Goal: Task Accomplishment & Management: Manage account settings

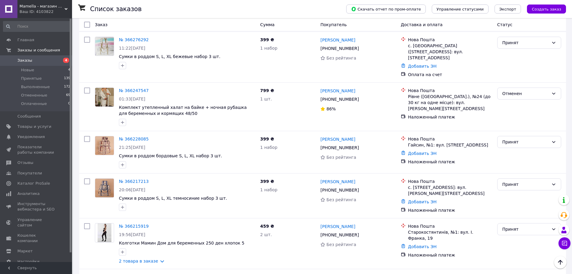
scroll to position [331, 0]
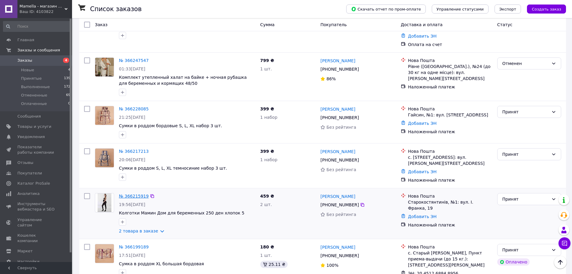
click at [139, 194] on link "№ 366215919" at bounding box center [134, 196] width 30 height 5
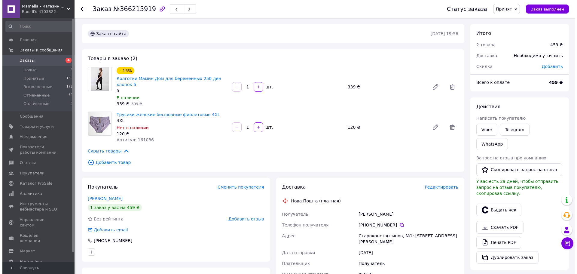
scroll to position [60, 0]
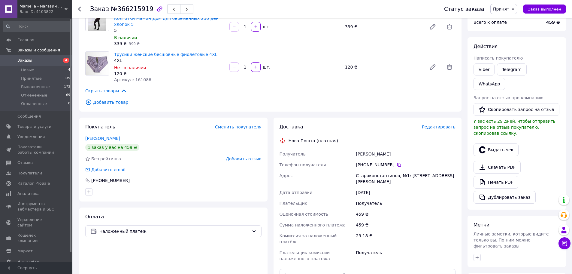
click at [441, 124] on span "Редактировать" at bounding box center [439, 126] width 34 height 5
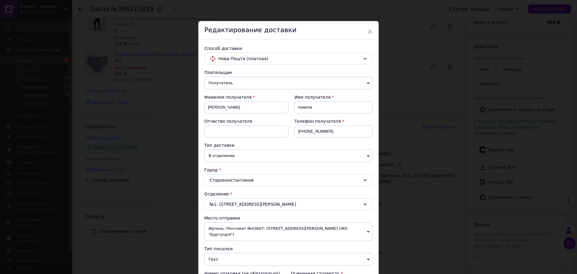
scroll to position [185, 0]
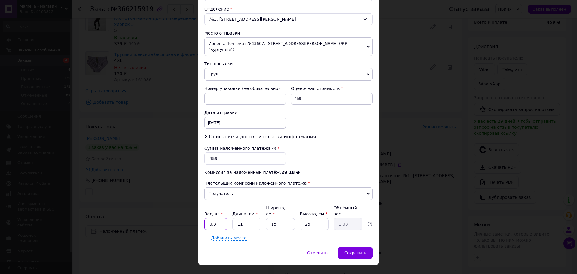
drag, startPoint x: 216, startPoint y: 212, endPoint x: 189, endPoint y: 215, distance: 27.3
click at [189, 215] on div "× Редактирование доставки Способ доставки Нова Пошта (платная) Плательщик Получ…" at bounding box center [288, 137] width 577 height 274
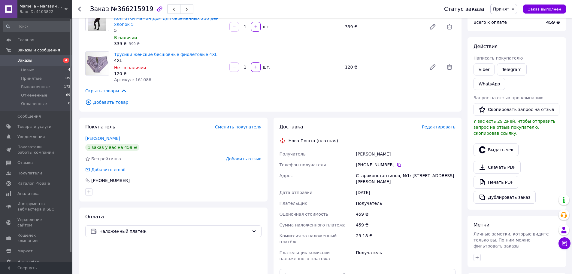
click at [428, 124] on div "Доставка Редактировать" at bounding box center [368, 127] width 176 height 7
click at [434, 124] on div "Доставка Редактировать Нова Пошта (платная) Получатель [PERSON_NAME] Телефон по…" at bounding box center [368, 223] width 176 height 198
click at [434, 124] on span "Редактировать" at bounding box center [439, 126] width 34 height 5
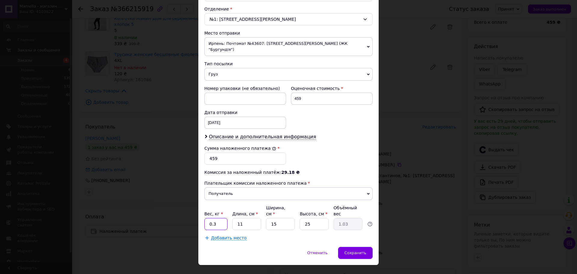
click at [221, 218] on input "0.3" at bounding box center [215, 224] width 23 height 12
type input "0"
type input "1"
type input "2"
type input "0.19"
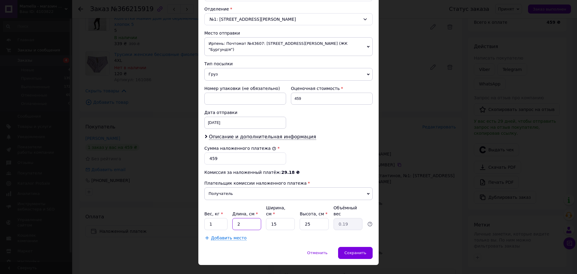
type input "25"
type input "2.34"
type input "25"
type input "2"
type input "0.31"
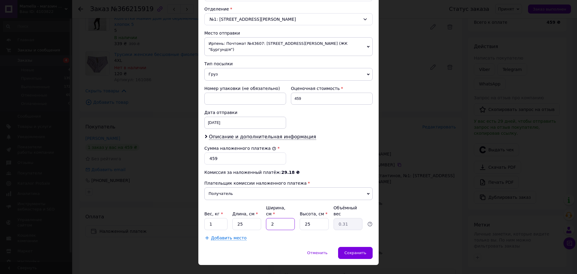
type input "20"
type input "3.13"
type input "20"
type input "8"
type input "1"
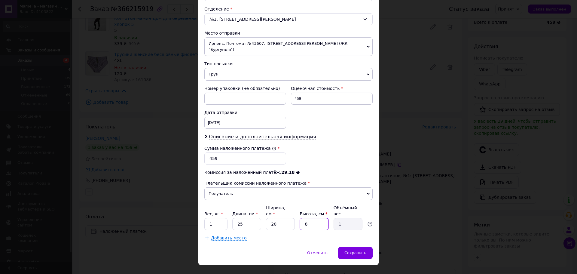
type input "8"
click at [309, 229] on div "Способ доставки Нова Пошта (платная) Плательщик Получатель Отправитель Фамилия …" at bounding box center [288, 51] width 180 height 392
click at [358, 250] on span "Сохранить" at bounding box center [355, 252] width 22 height 5
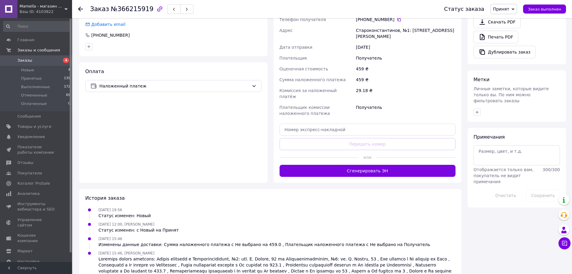
scroll to position [145, 0]
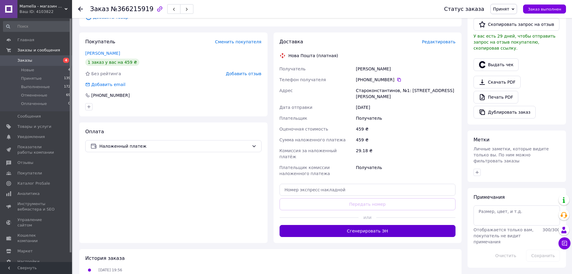
click at [373, 225] on button "Сгенерировать ЭН" at bounding box center [368, 231] width 176 height 12
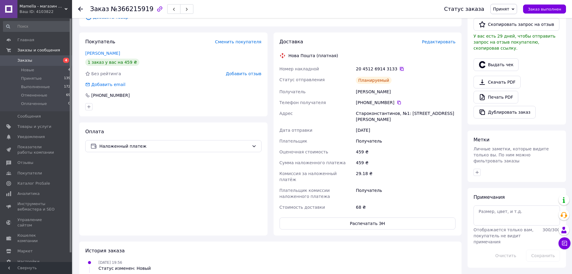
click at [400, 66] on icon at bounding box center [402, 68] width 5 height 5
click at [78, 8] on div "Заказ №366215919 Статус заказа Принят Выполнен Отменен Оплаченный Заказ выполнен" at bounding box center [322, 9] width 500 height 18
click at [80, 9] on use at bounding box center [80, 9] width 5 height 5
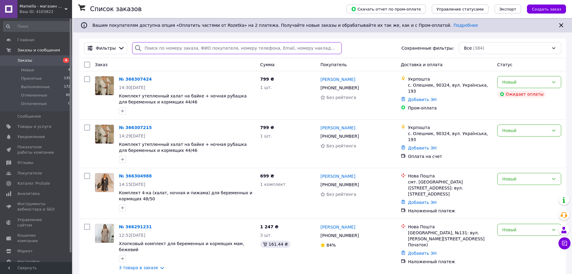
click at [170, 50] on input "search" at bounding box center [236, 48] width 209 height 12
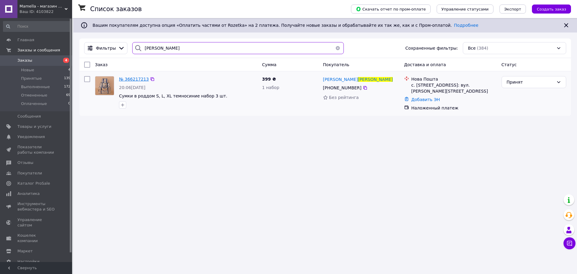
type input "[PERSON_NAME]"
click at [124, 79] on span "№ 366217213" at bounding box center [134, 79] width 30 height 5
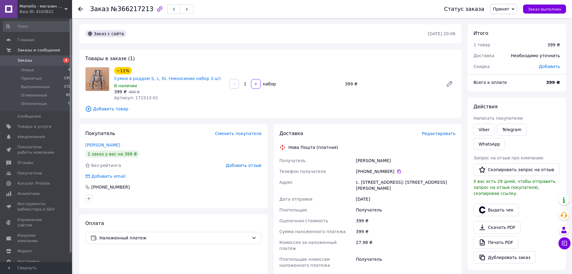
click at [420, 124] on div "Доставка Редактировать Нова Пошта (платная) Получатель [PERSON_NAME] Телефон по…" at bounding box center [368, 229] width 188 height 210
click at [429, 131] on span "Редактировать" at bounding box center [439, 133] width 34 height 5
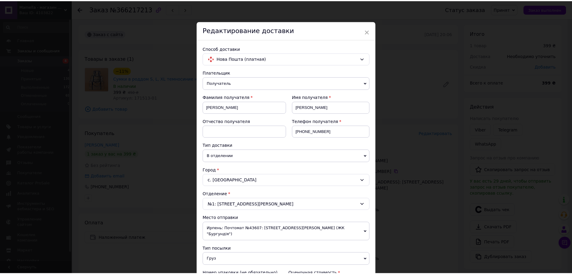
scroll to position [185, 0]
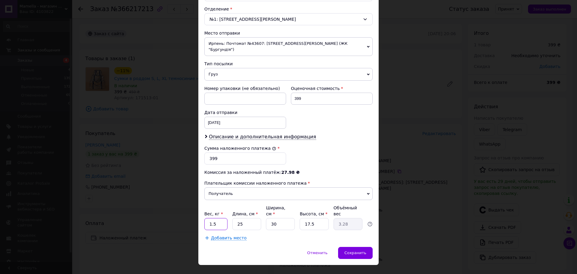
click at [216, 218] on input "1.5" at bounding box center [215, 224] width 23 height 12
type input "1"
type input "2"
type input "3"
type input "0.39"
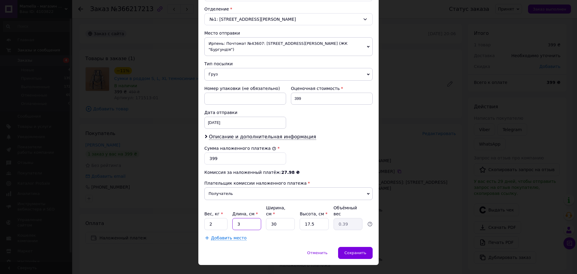
type input "30"
type input "3.94"
type input "30"
type input "2"
type input "0.26"
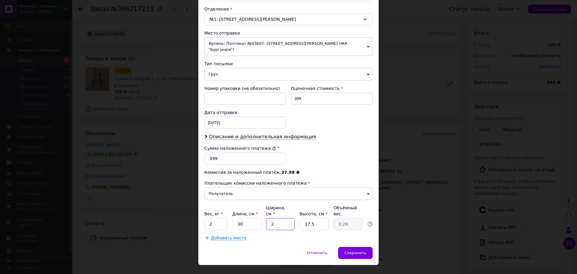
type input "20"
type input "2.63"
type input "20"
type input "1"
type input "0.15"
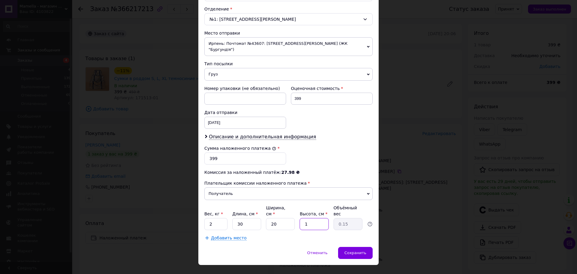
type input "10"
type input "1.5"
type input "10"
click at [289, 235] on div "Добавить место" at bounding box center [288, 238] width 168 height 6
click at [347, 250] on span "Сохранить" at bounding box center [355, 252] width 22 height 5
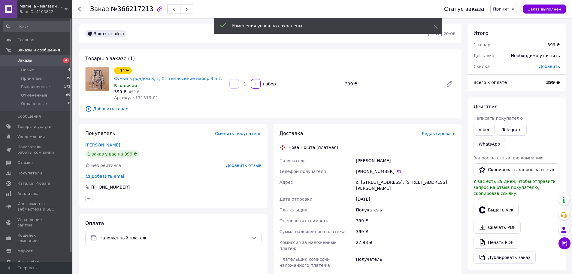
scroll to position [60, 0]
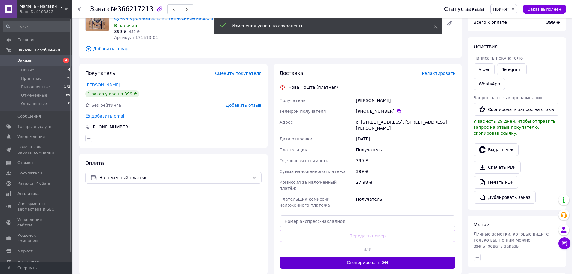
click at [374, 256] on button "Сгенерировать ЭН" at bounding box center [368, 262] width 176 height 12
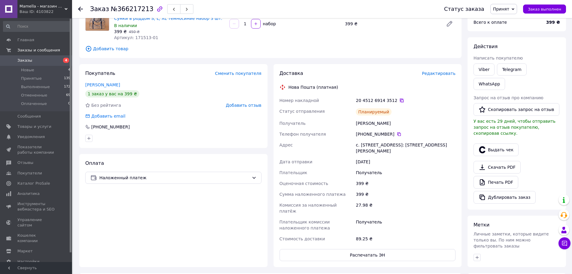
click at [400, 99] on icon at bounding box center [402, 101] width 4 height 4
click at [83, 8] on icon at bounding box center [80, 9] width 5 height 5
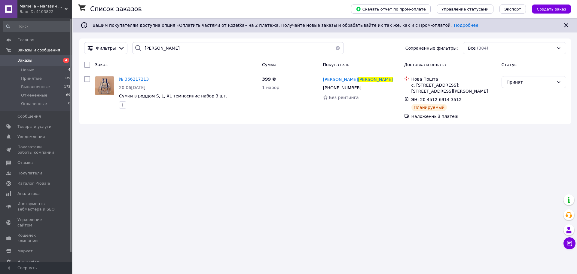
click at [332, 48] on button "button" at bounding box center [338, 48] width 12 height 12
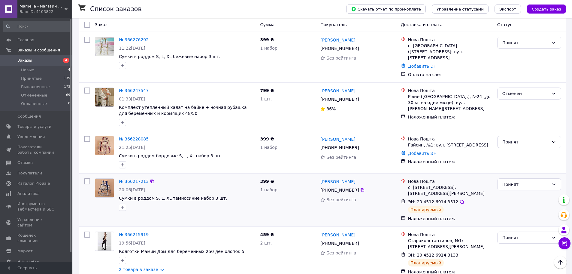
scroll to position [331, 0]
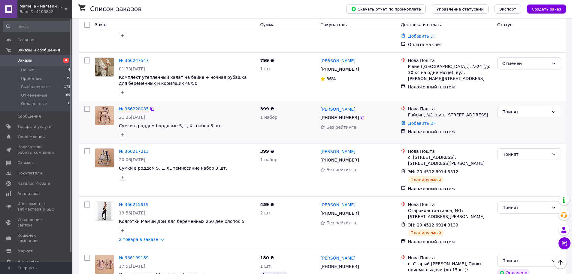
click at [140, 106] on link "№ 366228085" at bounding box center [134, 108] width 30 height 5
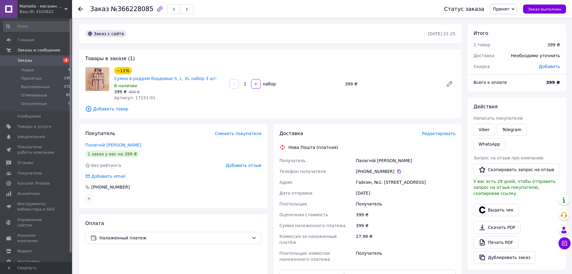
click at [453, 131] on span "Редактировать" at bounding box center [439, 133] width 34 height 5
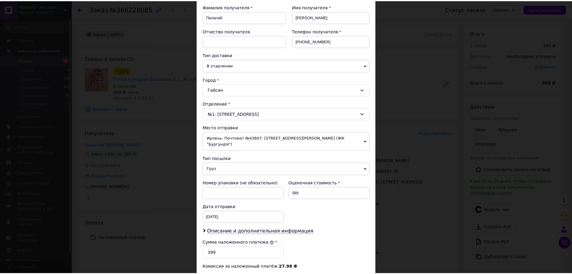
scroll to position [185, 0]
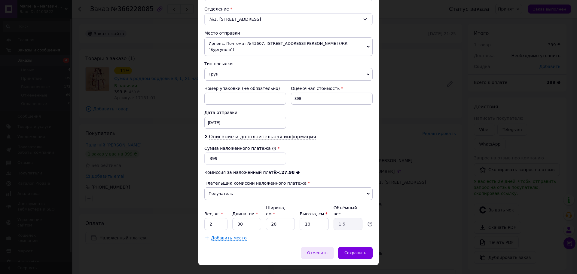
click at [331, 247] on div "Отменить" at bounding box center [317, 253] width 33 height 12
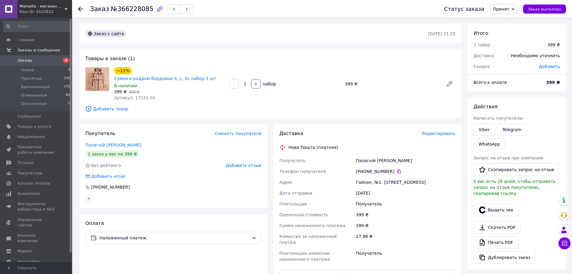
scroll to position [60, 0]
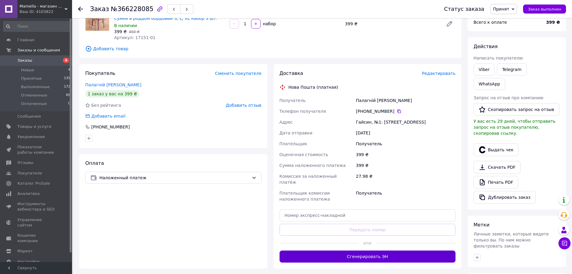
click at [354, 250] on button "Сгенерировать ЭН" at bounding box center [368, 256] width 176 height 12
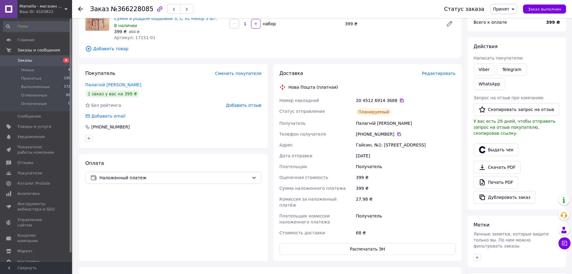
click at [400, 98] on icon at bounding box center [402, 100] width 5 height 5
click at [78, 8] on icon at bounding box center [80, 9] width 5 height 5
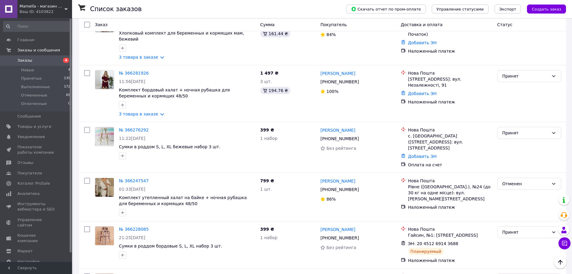
scroll to position [240, 0]
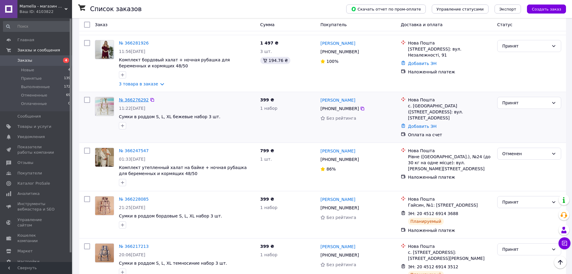
click at [141, 97] on link "№ 366276292" at bounding box center [134, 99] width 30 height 5
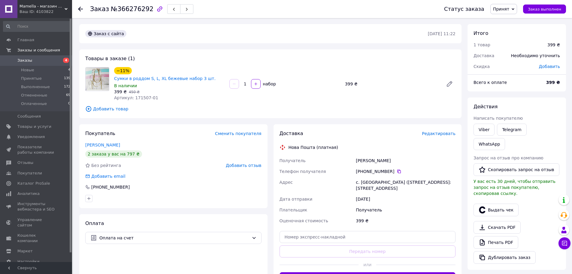
click at [440, 131] on span "Редактировать" at bounding box center [439, 133] width 34 height 5
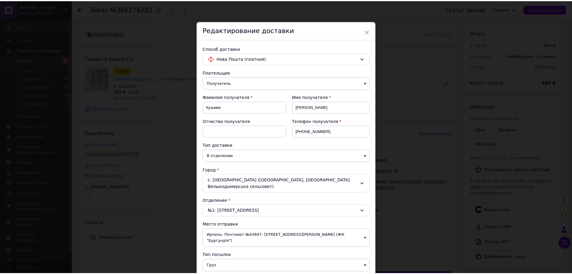
scroll to position [136, 0]
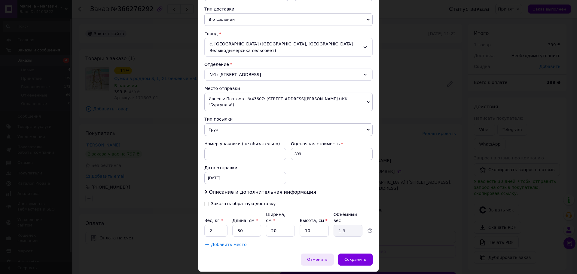
click at [322, 257] on span "Отменить" at bounding box center [317, 259] width 20 height 5
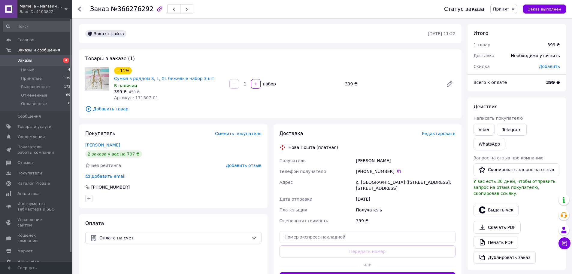
scroll to position [90, 0]
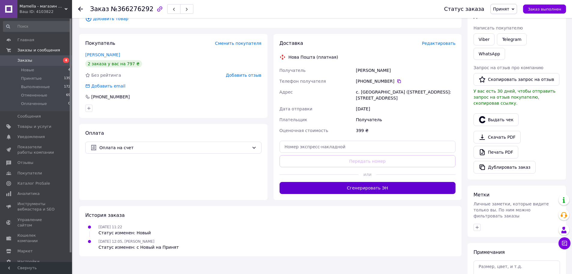
click at [383, 185] on button "Сгенерировать ЭН" at bounding box center [368, 188] width 176 height 12
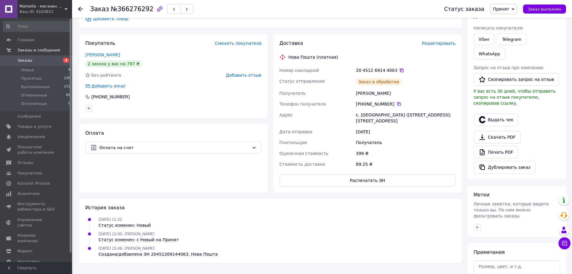
click at [400, 68] on icon at bounding box center [402, 70] width 5 height 5
click at [80, 8] on icon at bounding box center [80, 9] width 5 height 5
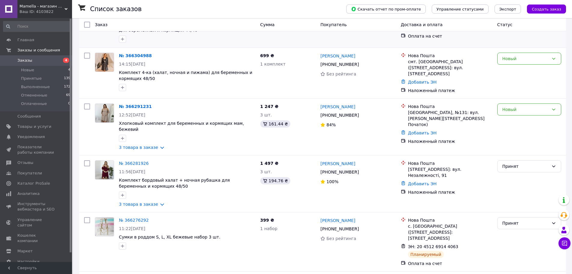
scroll to position [150, 0]
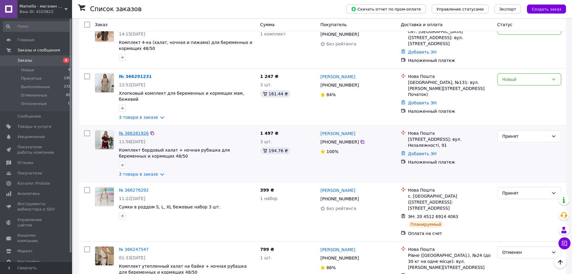
click at [130, 131] on link "№ 366281926" at bounding box center [134, 133] width 30 height 5
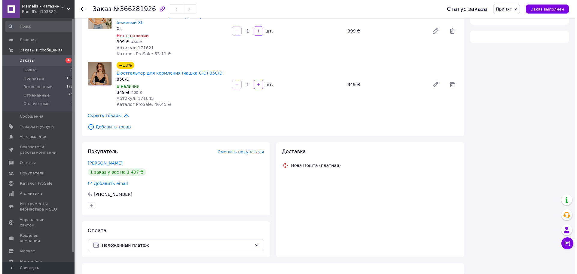
scroll to position [150, 0]
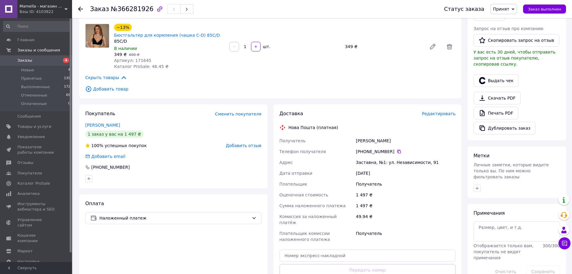
click at [441, 111] on span "Редактировать" at bounding box center [439, 113] width 34 height 5
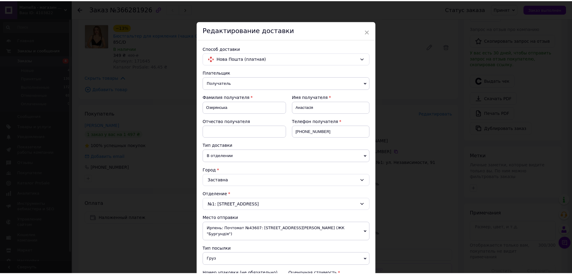
scroll to position [185, 0]
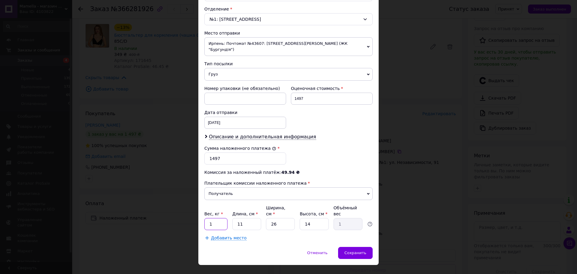
click at [218, 218] on input "1" at bounding box center [215, 224] width 23 height 12
type input "2"
type input "3"
type input "0.27"
type input "30"
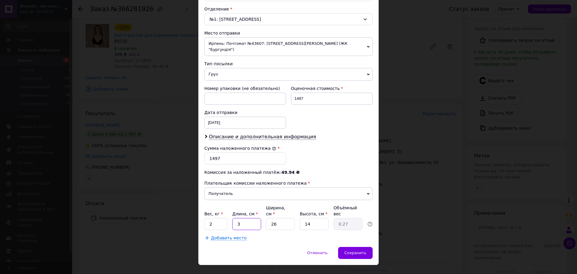
type input "2.73"
type input "30"
type input "2"
type input "0.21"
type input "20"
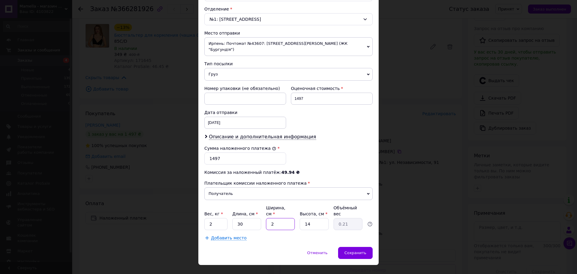
type input "2.1"
type input "20"
type input "1"
type input "0.15"
type input "10"
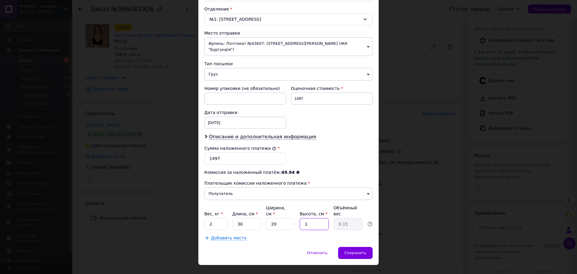
type input "1.5"
type input "10"
click at [272, 235] on div "Добавить место" at bounding box center [288, 238] width 168 height 6
click at [355, 250] on span "Сохранить" at bounding box center [355, 252] width 22 height 5
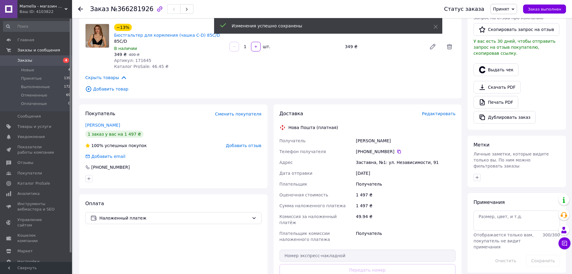
scroll to position [210, 0]
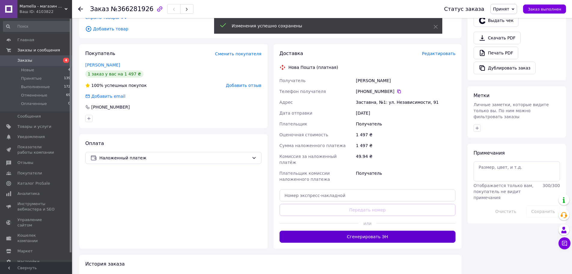
click at [365, 230] on button "Сгенерировать ЭН" at bounding box center [368, 236] width 176 height 12
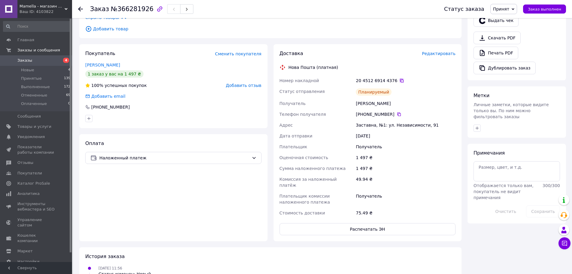
click at [400, 78] on icon at bounding box center [402, 80] width 5 height 5
click at [79, 7] on icon at bounding box center [80, 9] width 5 height 5
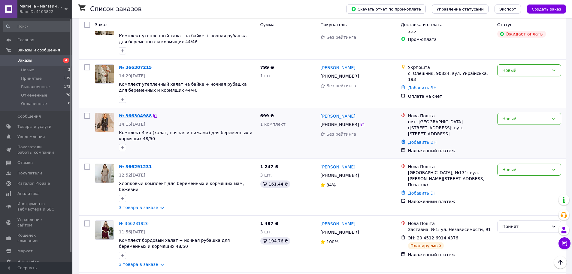
click at [128, 113] on link "№ 366304988" at bounding box center [135, 115] width 33 height 5
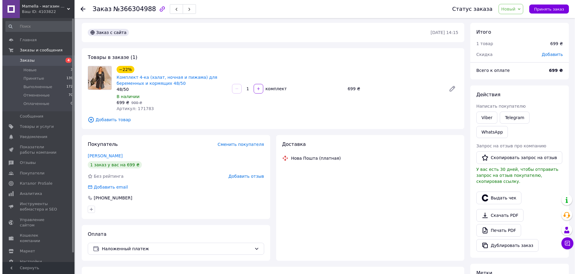
scroll to position [60, 0]
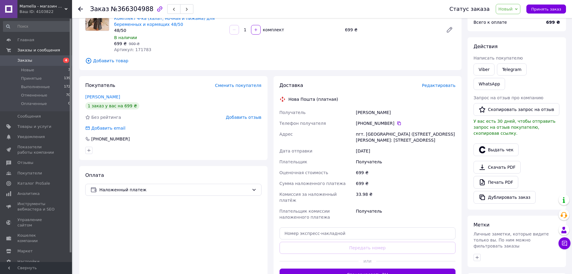
click at [449, 86] on span "Редактировать" at bounding box center [439, 85] width 34 height 5
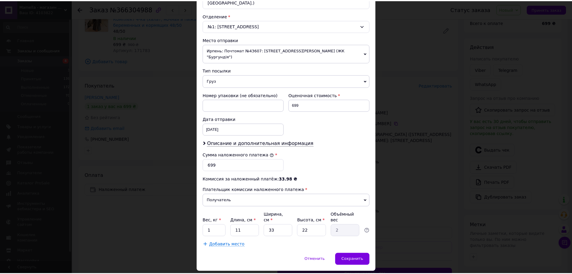
scroll to position [155, 0]
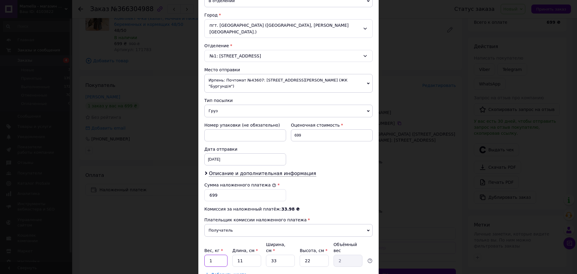
click at [217, 255] on input "1" at bounding box center [215, 261] width 23 height 12
type input "2"
type input "3"
type input "0.54"
type input "30"
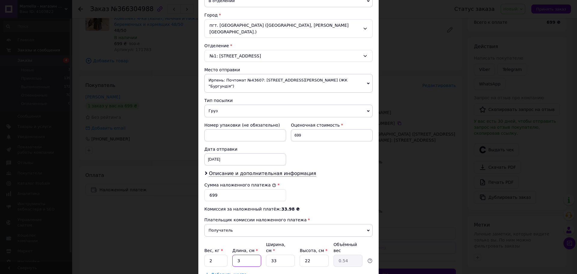
type input "5.45"
type input "30"
type input "2"
type input "0.33"
type input "20"
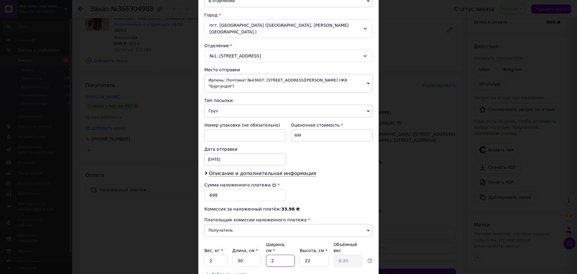
type input "3.3"
type input "20"
type input "1"
type input "0.15"
type input "10"
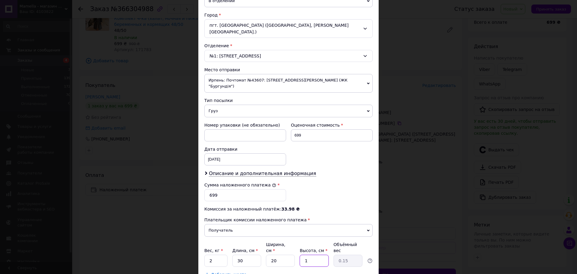
type input "1.5"
type input "10"
click at [277, 271] on div "Добавить место" at bounding box center [288, 274] width 168 height 6
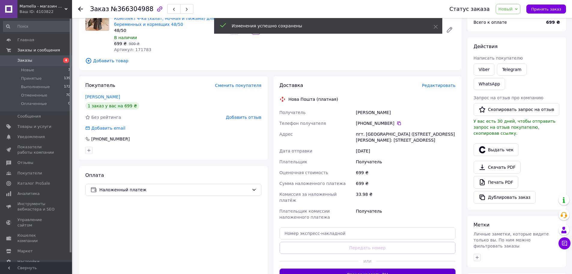
click at [370, 268] on button "Сгенерировать ЭН" at bounding box center [368, 274] width 176 height 12
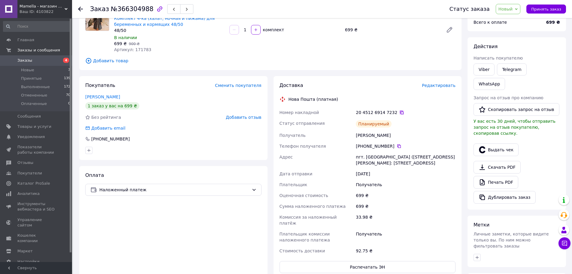
click at [400, 113] on icon at bounding box center [402, 113] width 4 height 4
click at [375, 135] on div "[PERSON_NAME]" at bounding box center [406, 135] width 102 height 11
copy div "[PERSON_NAME]"
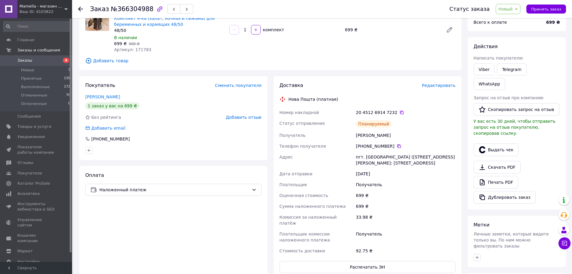
drag, startPoint x: 395, startPoint y: 146, endPoint x: 435, endPoint y: 147, distance: 40.3
click at [398, 146] on icon at bounding box center [400, 146] width 4 height 4
drag, startPoint x: 398, startPoint y: 163, endPoint x: 349, endPoint y: 156, distance: 49.0
click at [349, 156] on div "Номер накладной 20 4512 6914 7232   Статус отправления Планируемый Получатель […" at bounding box center [368, 181] width 179 height 149
copy div "[GEOGRAPHIC_DATA] пгт. [GEOGRAPHIC_DATA] ([STREET_ADDRESS][PERSON_NAME]: [STREE…"
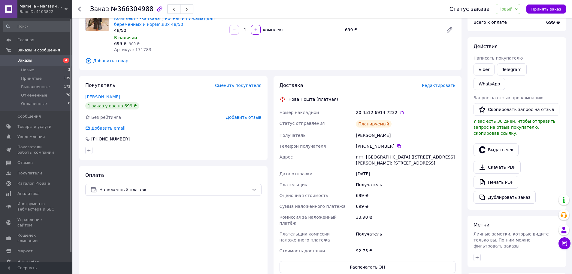
drag, startPoint x: 395, startPoint y: 112, endPoint x: 401, endPoint y: 112, distance: 5.1
click at [400, 112] on icon at bounding box center [402, 112] width 5 height 5
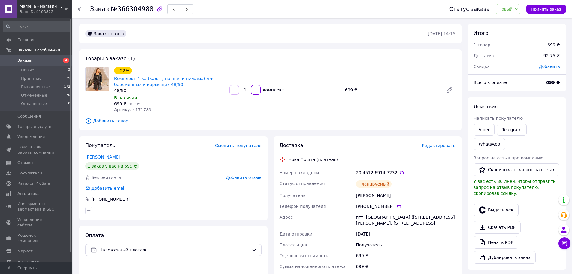
click at [520, 11] on span "Новый" at bounding box center [508, 9] width 25 height 10
click at [518, 18] on li "Принят" at bounding box center [512, 21] width 32 height 9
click at [78, 9] on icon at bounding box center [80, 9] width 5 height 5
